Goal: Task Accomplishment & Management: Use online tool/utility

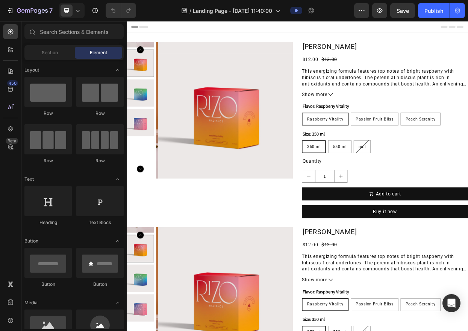
radio input "false"
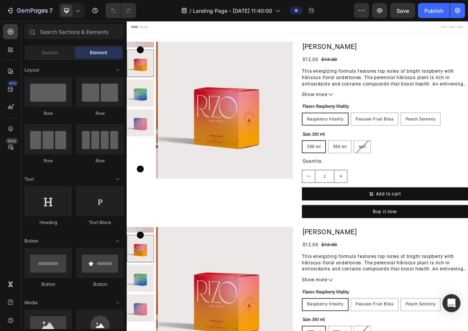
radio input "false"
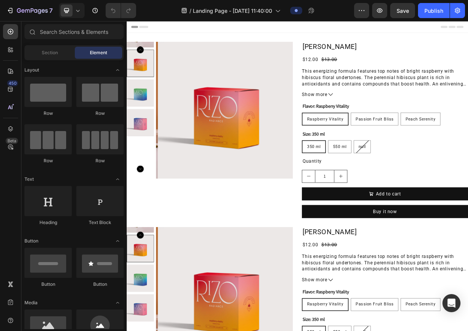
radio input "false"
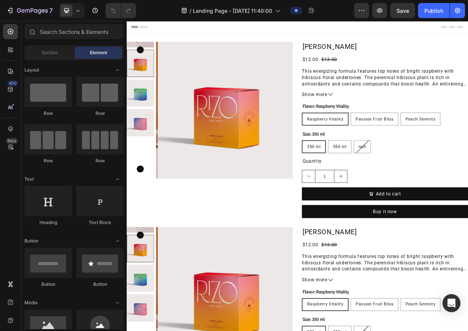
radio input "false"
radio input "true"
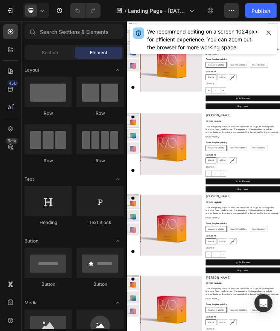
radio input "false"
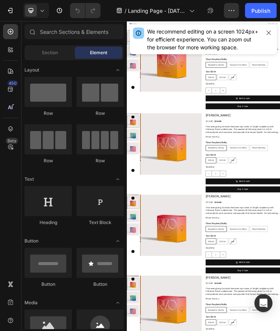
radio input "false"
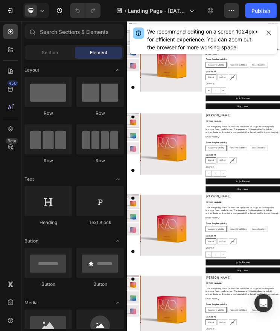
radio input "false"
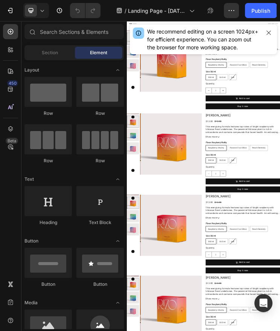
radio input "false"
radio input "true"
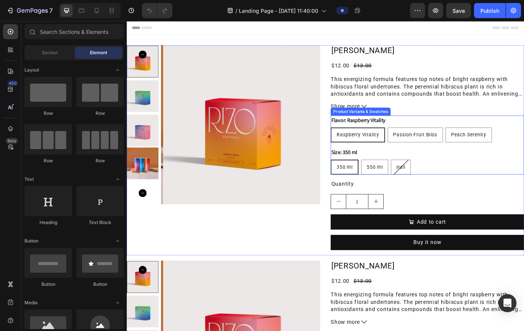
scroll to position [5, 0]
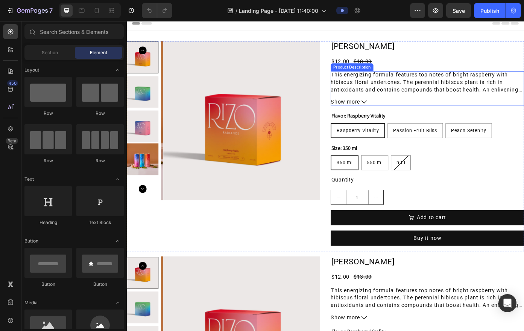
click at [279, 92] on p "This energizing formula features top notes of bright raspberry with hibiscus fl…" at bounding box center [464, 98] width 213 height 41
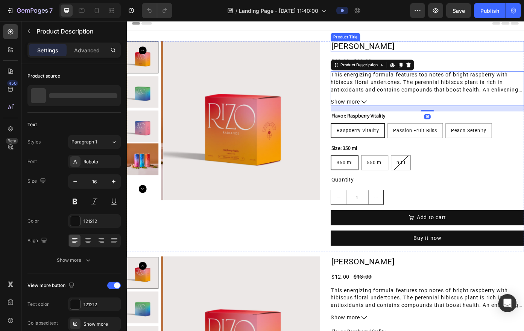
click at [279, 52] on h2 "[PERSON_NAME]" at bounding box center [468, 50] width 220 height 12
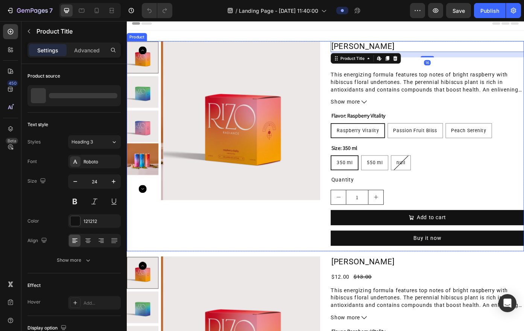
click at [279, 74] on div "Rizo Product Title Edit content in Shopify 16 $12.00 Product Price Product Pric…" at bounding box center [468, 163] width 220 height 238
radio input "true"
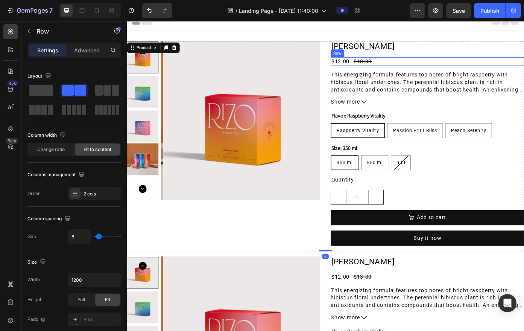
click at [279, 70] on div "$12.00 Product Price Product Price $13.00 Product Price Product Price Row" at bounding box center [468, 67] width 220 height 10
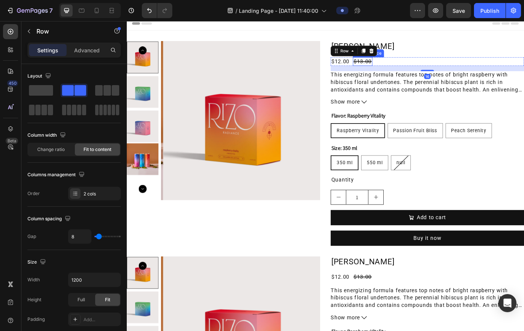
click at [279, 69] on div "$13.00" at bounding box center [395, 67] width 22 height 10
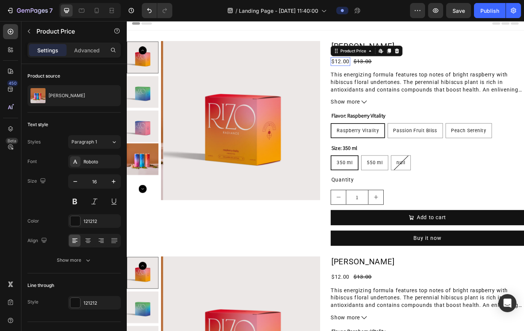
click at [279, 67] on div "$12.00" at bounding box center [369, 67] width 22 height 10
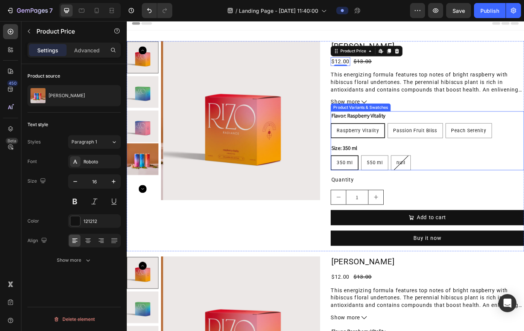
click at [279, 148] on span "Raspberry Vitality" at bounding box center [389, 145] width 48 height 6
click at [279, 137] on input "Raspberry Vitality Raspberry Vitality Raspberry Vitality" at bounding box center [358, 136] width 0 height 0
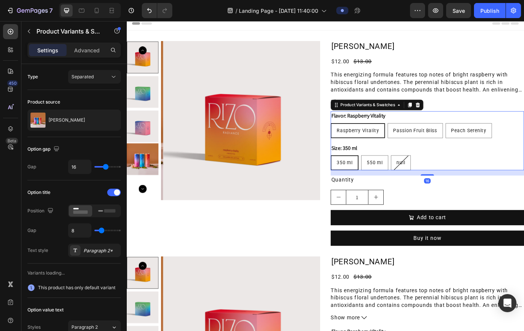
click at [279, 134] on div "Flavor: Raspberry Vitality Raspberry Vitality Raspberry Vitality Raspberry Vita…" at bounding box center [468, 138] width 220 height 30
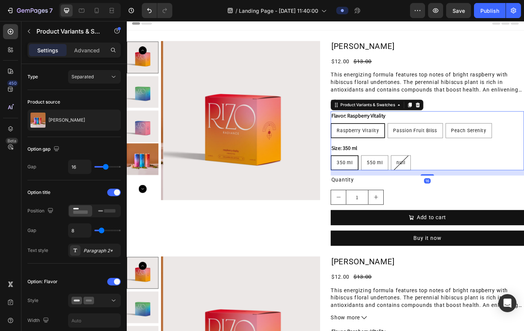
click at [279, 161] on div "Size: 350 ml 350 ml 350 ml 350 ml 550 ml 550 ml 550 ml null null null" at bounding box center [468, 175] width 220 height 30
click at [279, 176] on div "350 ml" at bounding box center [374, 182] width 30 height 14
click at [279, 173] on input "350 ml 350 ml 350 ml" at bounding box center [358, 173] width 0 height 0
click at [279, 224] on button "increment" at bounding box center [409, 221] width 17 height 16
type input "2"
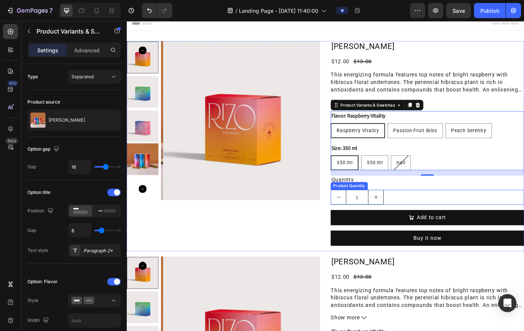
type input "2"
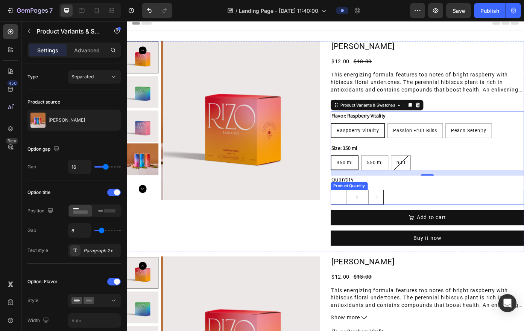
type input "2"
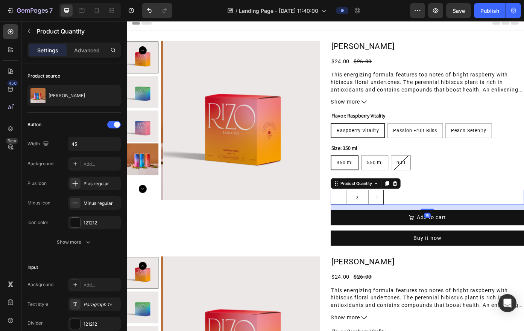
click at [279, 224] on button "increment" at bounding box center [409, 221] width 17 height 16
type input "3"
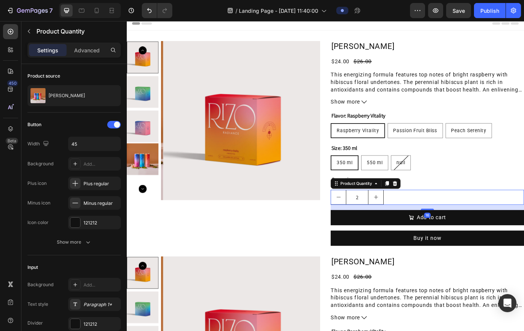
type input "3"
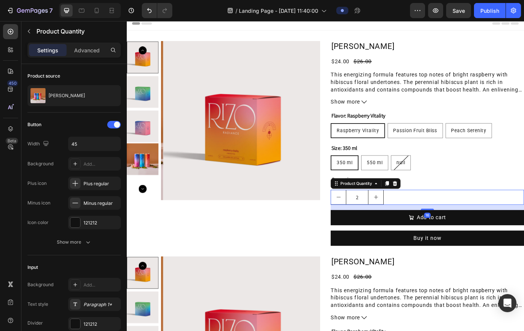
type input "3"
click at [279, 224] on button "increment" at bounding box center [409, 221] width 17 height 16
type input "4"
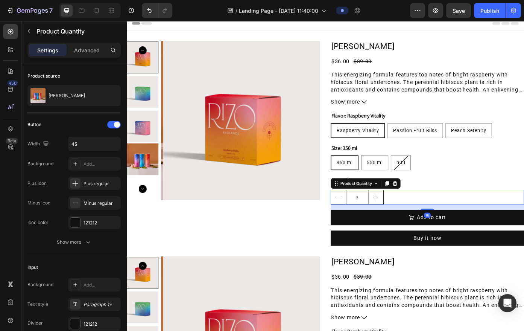
type input "4"
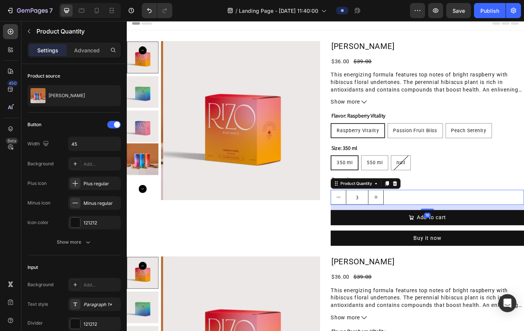
type input "4"
click at [279, 224] on button "increment" at bounding box center [409, 221] width 17 height 16
type input "5"
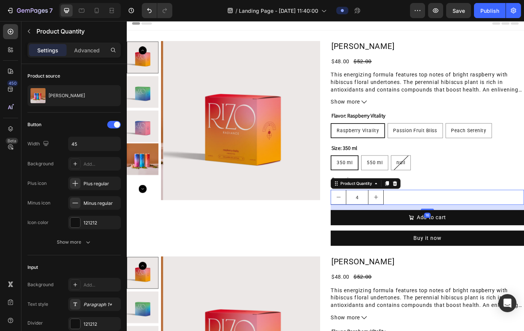
type input "5"
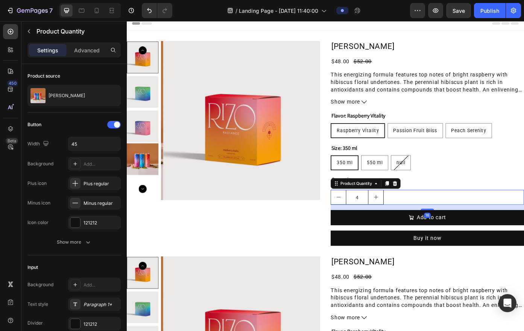
type input "5"
click at [279, 224] on button "increment" at bounding box center [409, 221] width 17 height 16
type input "6"
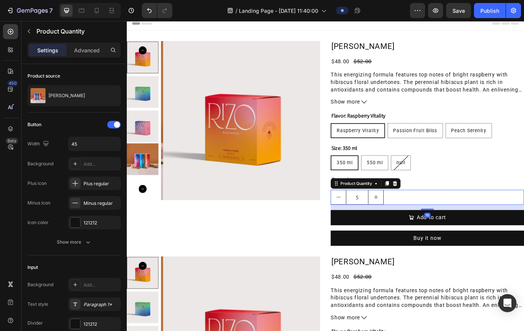
type input "6"
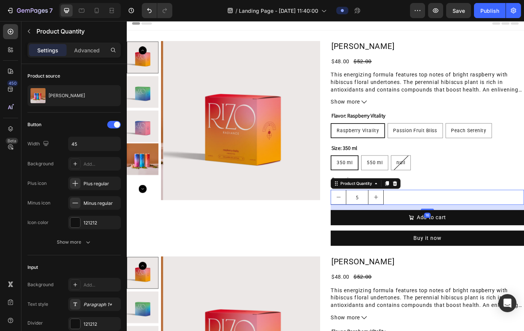
type input "6"
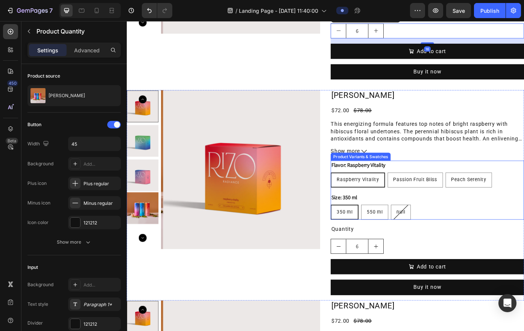
scroll to position [245, 0]
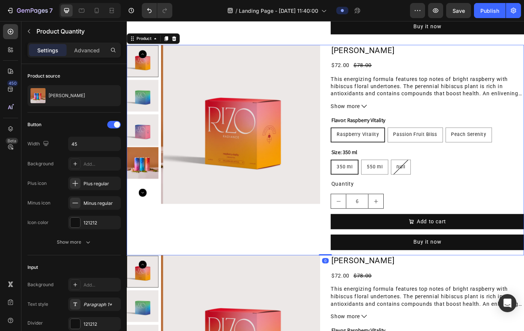
click at [279, 229] on div "Product Images" at bounding box center [237, 167] width 220 height 238
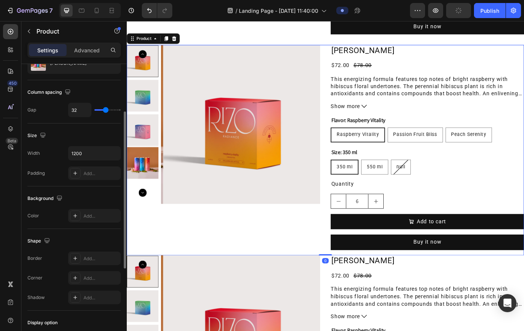
scroll to position [240, 0]
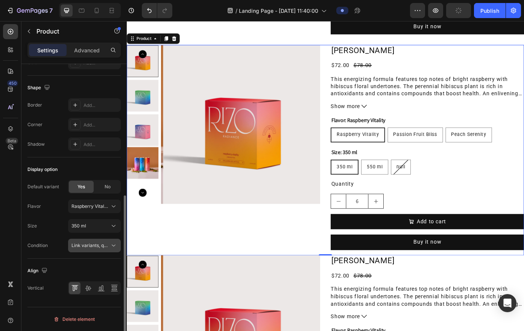
click at [96, 242] on span "Link variants, quantity <br> between same products" at bounding box center [126, 245] width 111 height 6
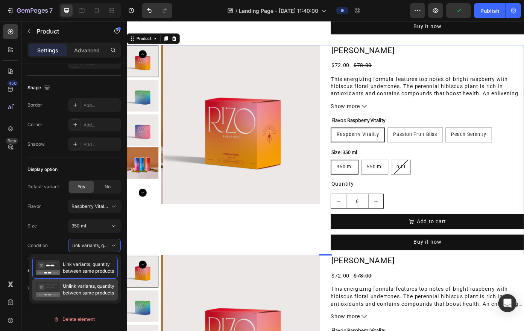
click at [96, 284] on span "Unlink variants, quantity between same products" at bounding box center [89, 289] width 52 height 14
radio input "true"
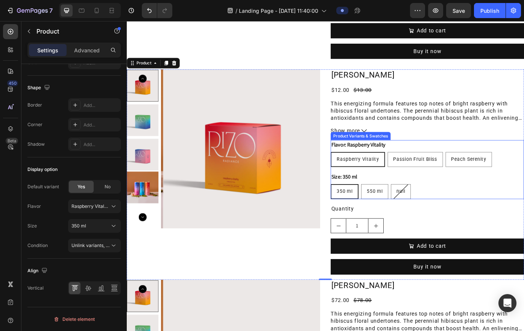
scroll to position [199, 0]
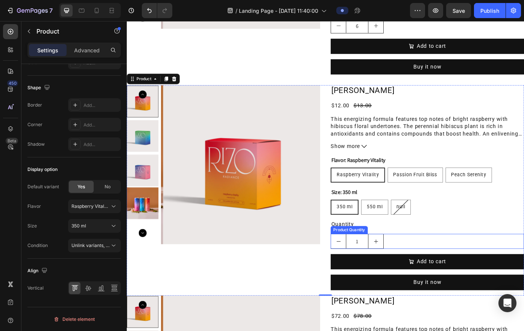
click at [279, 273] on icon "increment" at bounding box center [410, 271] width 6 height 6
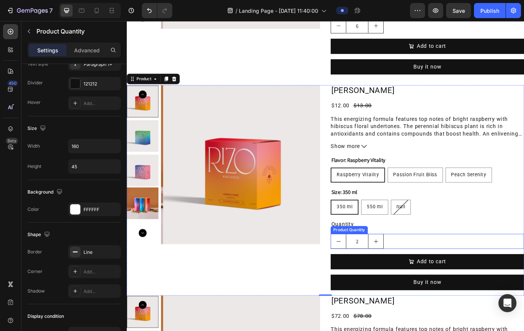
scroll to position [0, 0]
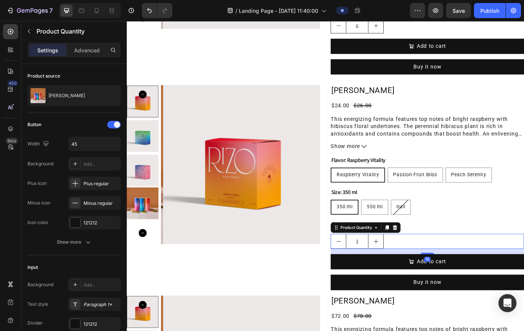
click at [279, 273] on icon "increment" at bounding box center [410, 271] width 6 height 6
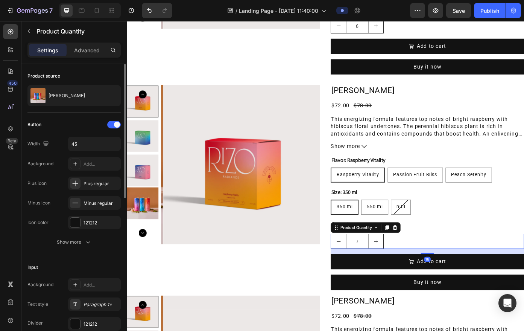
click at [279, 273] on icon "increment" at bounding box center [410, 271] width 6 height 6
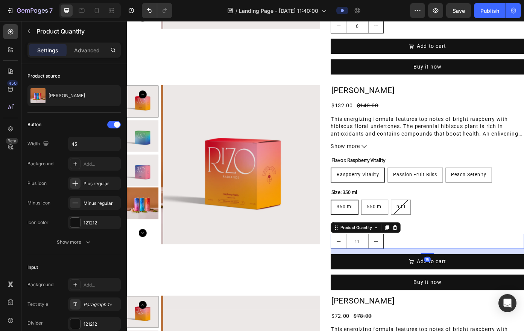
type input "12"
